Goal: Obtain resource: Obtain resource

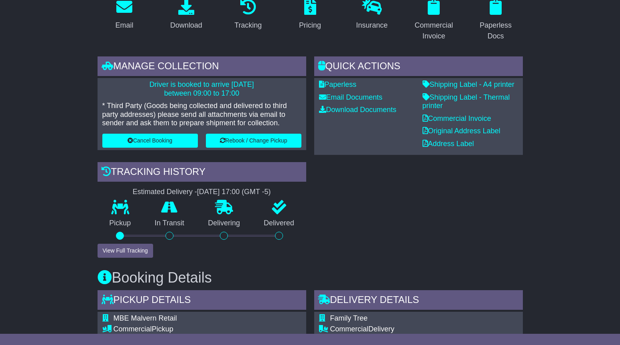
scroll to position [102, 0]
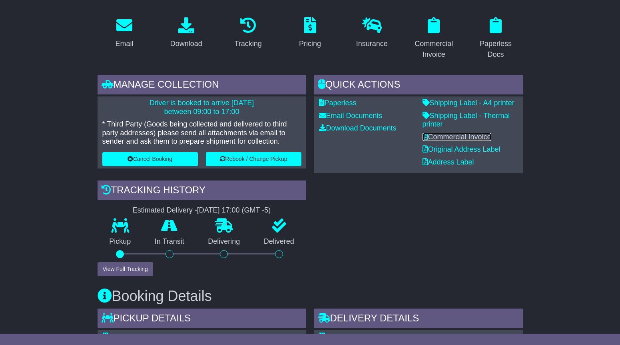
click at [474, 137] on link "Commercial Invoice" at bounding box center [457, 137] width 69 height 8
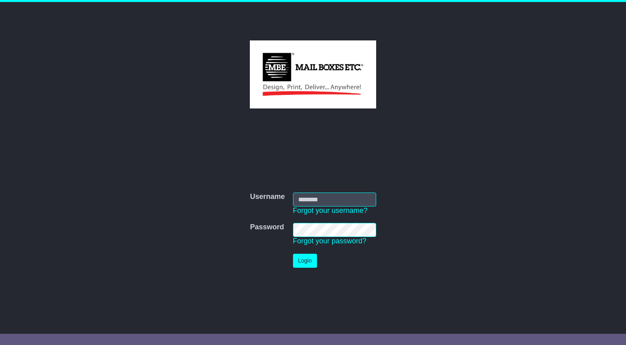
click at [0, 337] on com-1password-button at bounding box center [0, 337] width 0 height 0
type input "**********"
